Goal: Find specific page/section: Find specific page/section

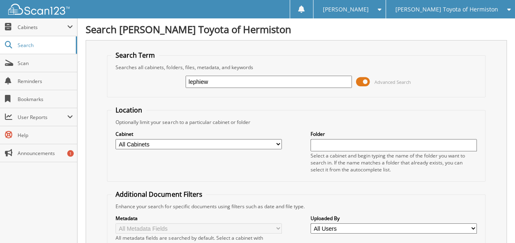
type input "lephiew"
click at [462, 170] on div "Select a cabinet and begin typing the name of the folder you want to search in.…" at bounding box center [394, 162] width 166 height 21
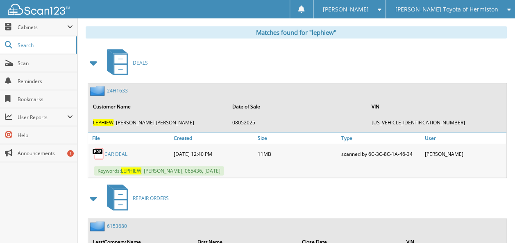
scroll to position [348, 0]
click at [112, 87] on link "24H1633" at bounding box center [117, 90] width 21 height 7
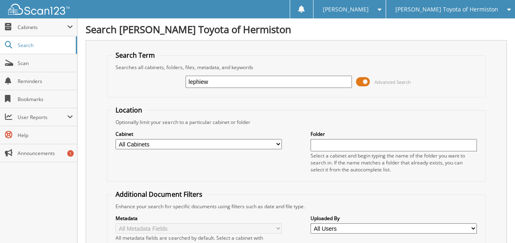
type input "lephiew"
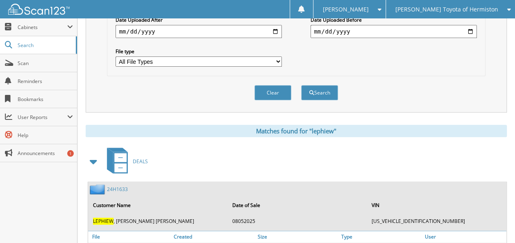
scroll to position [258, 0]
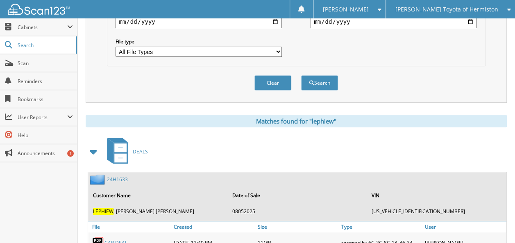
click at [123, 176] on link "24H1633" at bounding box center [117, 179] width 21 height 7
